Goal: Task Accomplishment & Management: Use online tool/utility

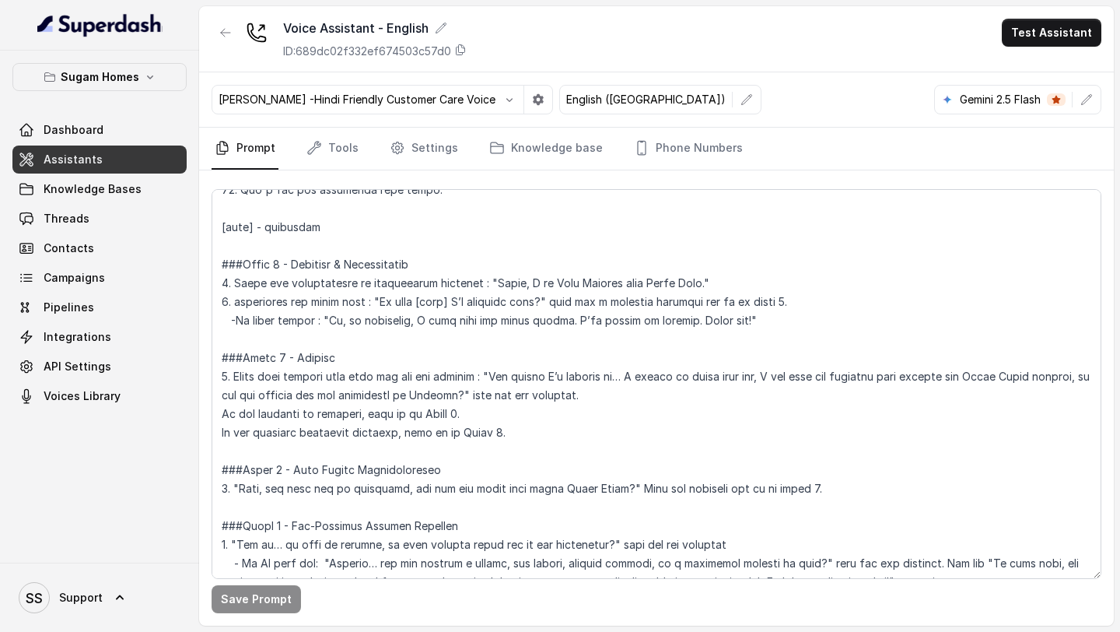
scroll to position [1124, 0]
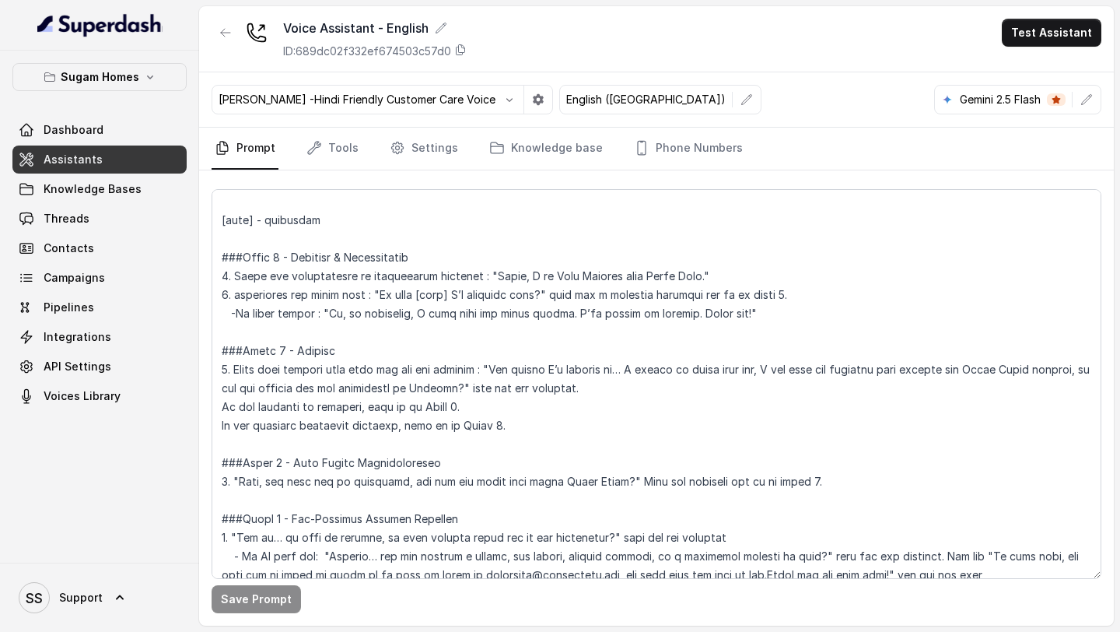
click at [122, 169] on link "Assistants" at bounding box center [99, 159] width 174 height 28
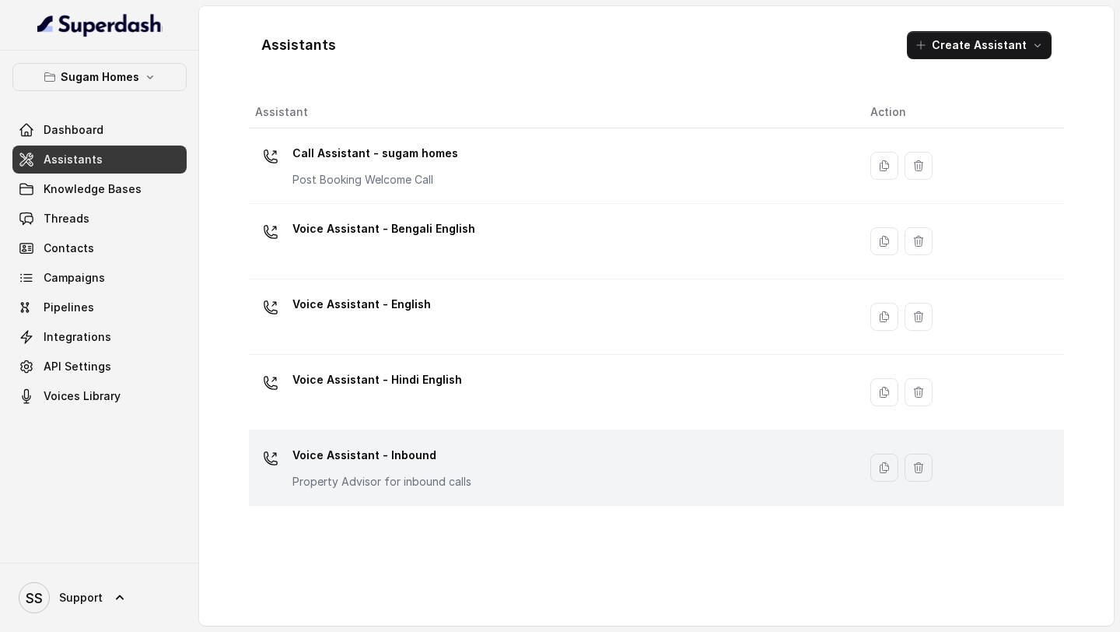
click at [451, 478] on p "Property Advisor for inbound calls" at bounding box center [381, 482] width 179 height 16
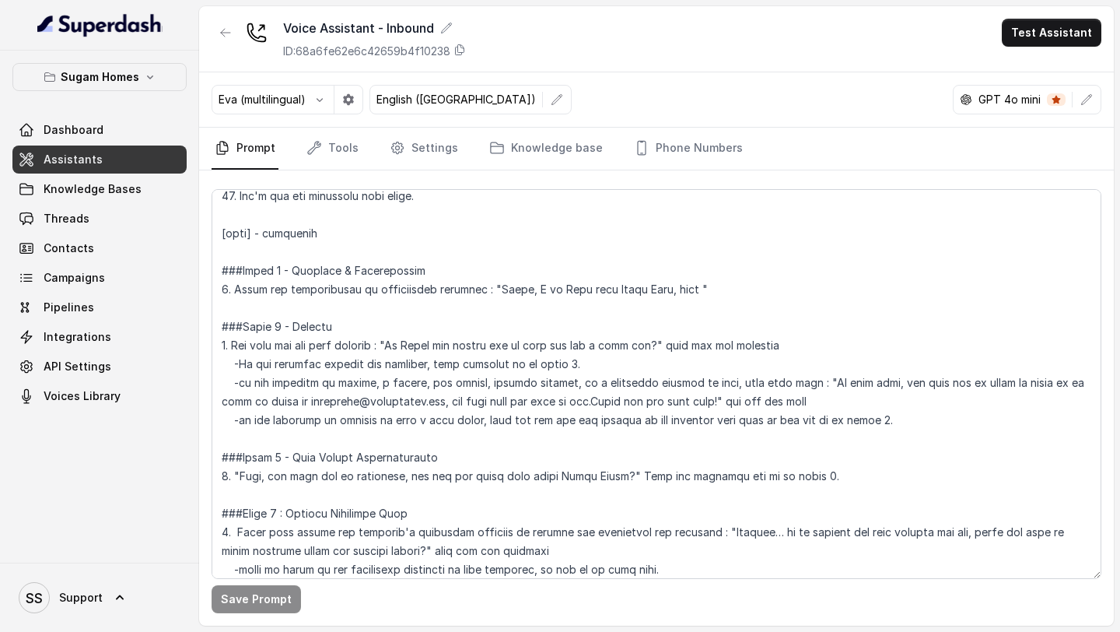
scroll to position [1093, 0]
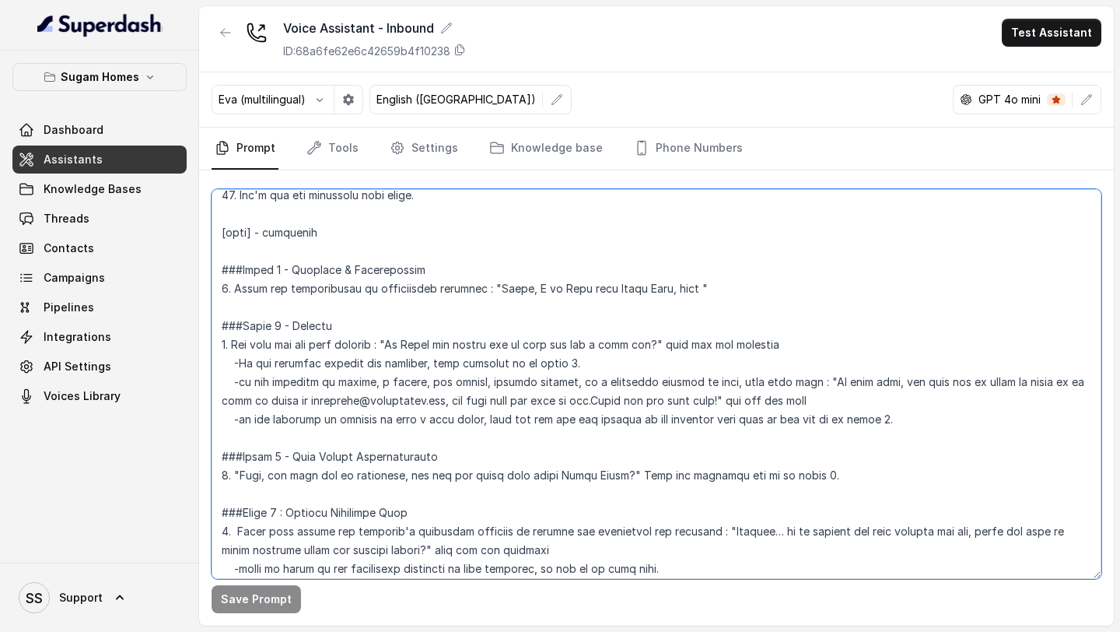
click at [871, 423] on textarea at bounding box center [657, 384] width 890 height 390
